Goal: Information Seeking & Learning: Learn about a topic

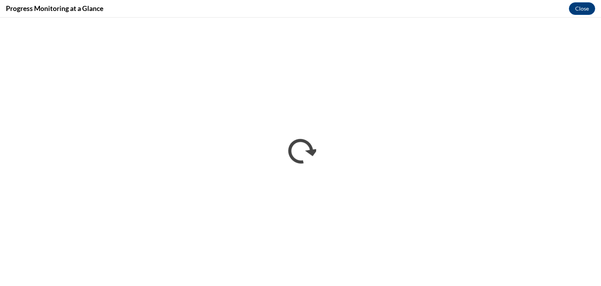
scroll to position [160, 0]
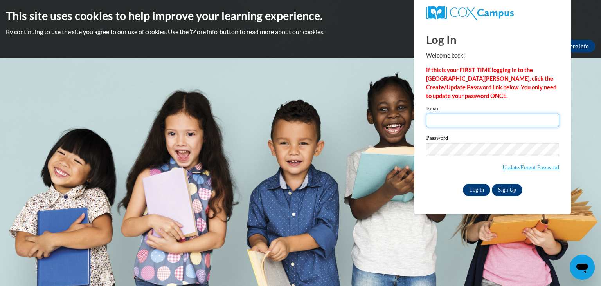
type input "ama525@rcsd.ms"
click at [473, 190] on input "Log In" at bounding box center [476, 190] width 27 height 13
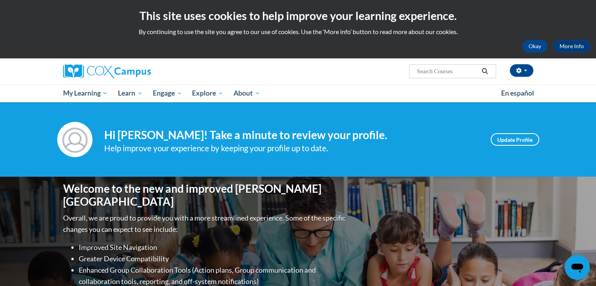
scroll to position [250, 0]
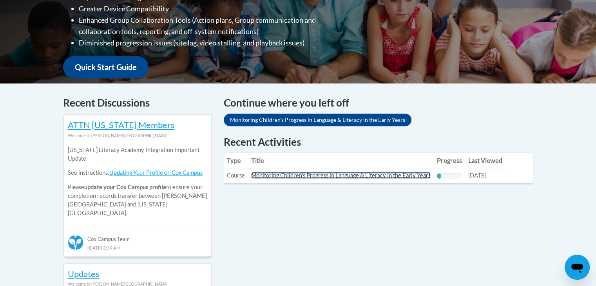
click at [403, 176] on link "Monitoring Children's Progress in Language & Literacy in the Early Years" at bounding box center [340, 175] width 179 height 7
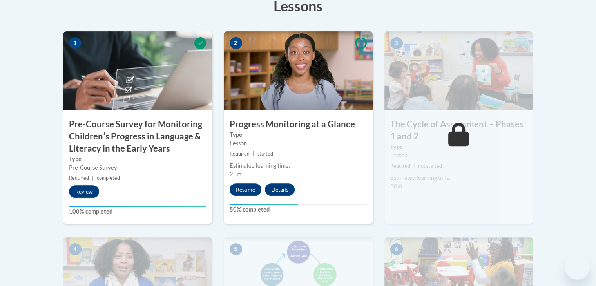
click at [249, 199] on div "2 Progress Monitoring at a Glance Type Lesson Required | started Estimated lear…" at bounding box center [298, 127] width 149 height 192
click at [243, 189] on button "Resume" at bounding box center [245, 189] width 32 height 13
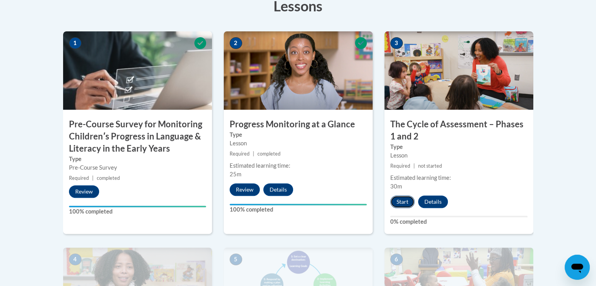
click at [394, 201] on button "Start" at bounding box center [402, 201] width 24 height 13
